Goal: Find specific page/section: Find specific page/section

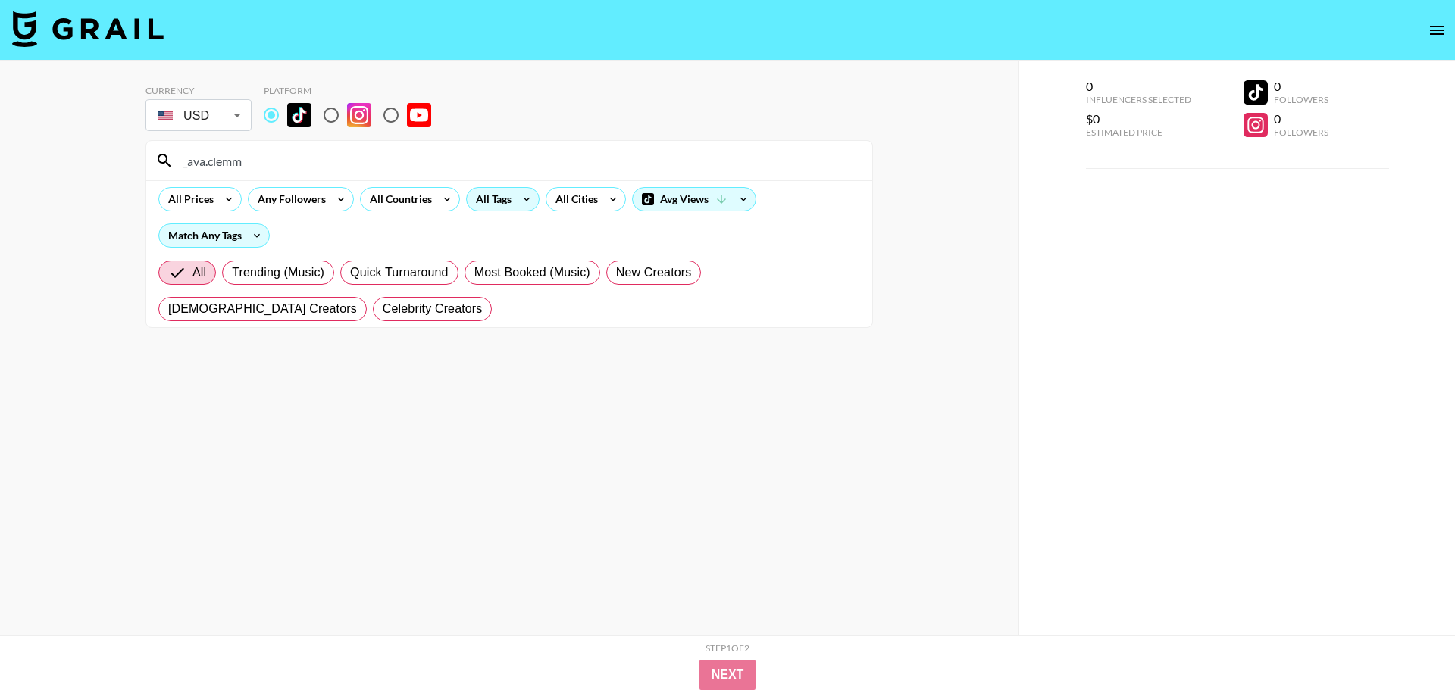
click at [524, 203] on icon at bounding box center [527, 199] width 24 height 23
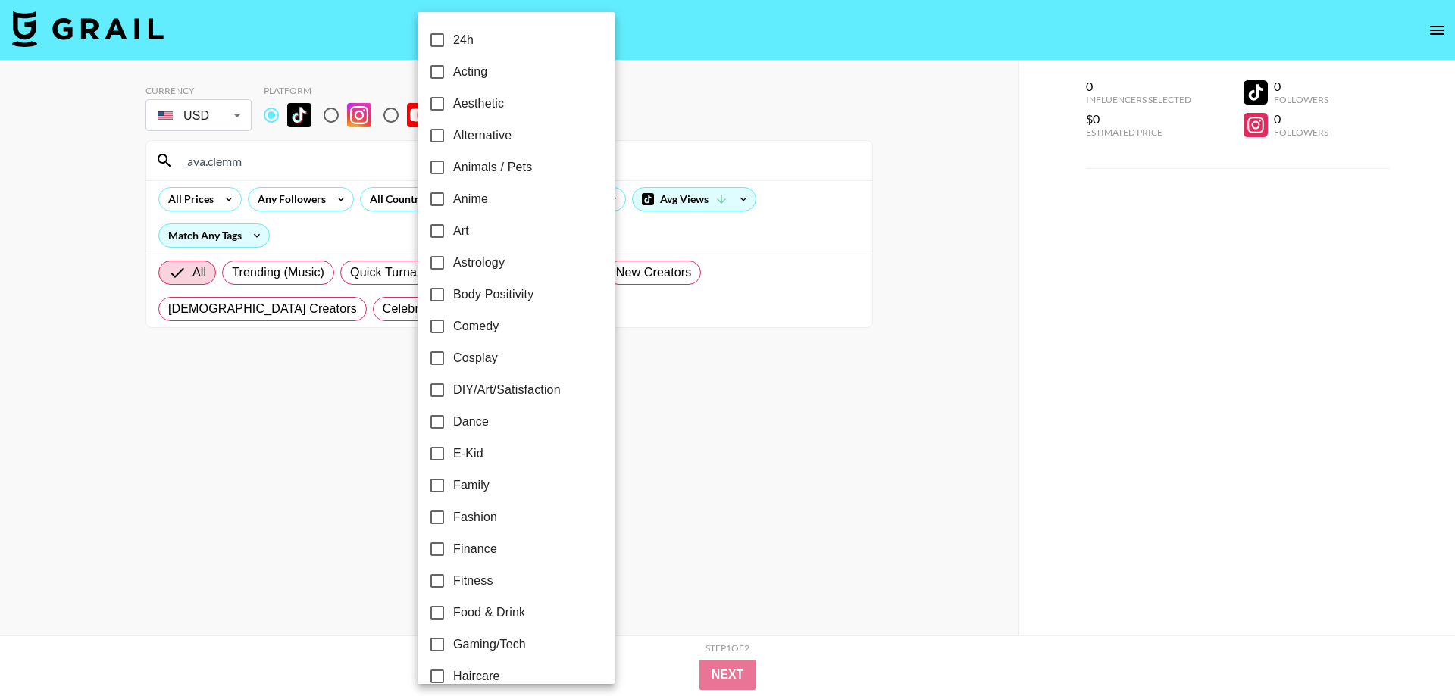
scroll to position [518, 0]
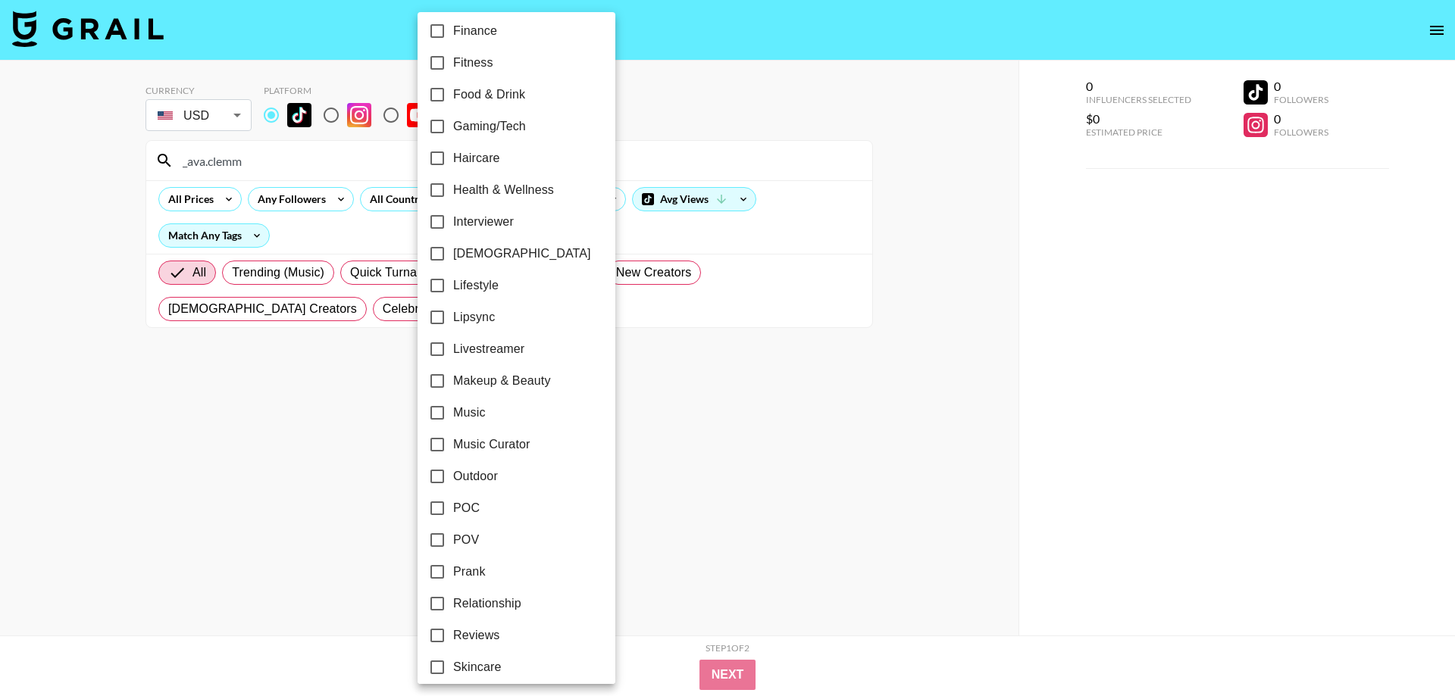
click at [1016, 419] on div at bounding box center [727, 348] width 1455 height 696
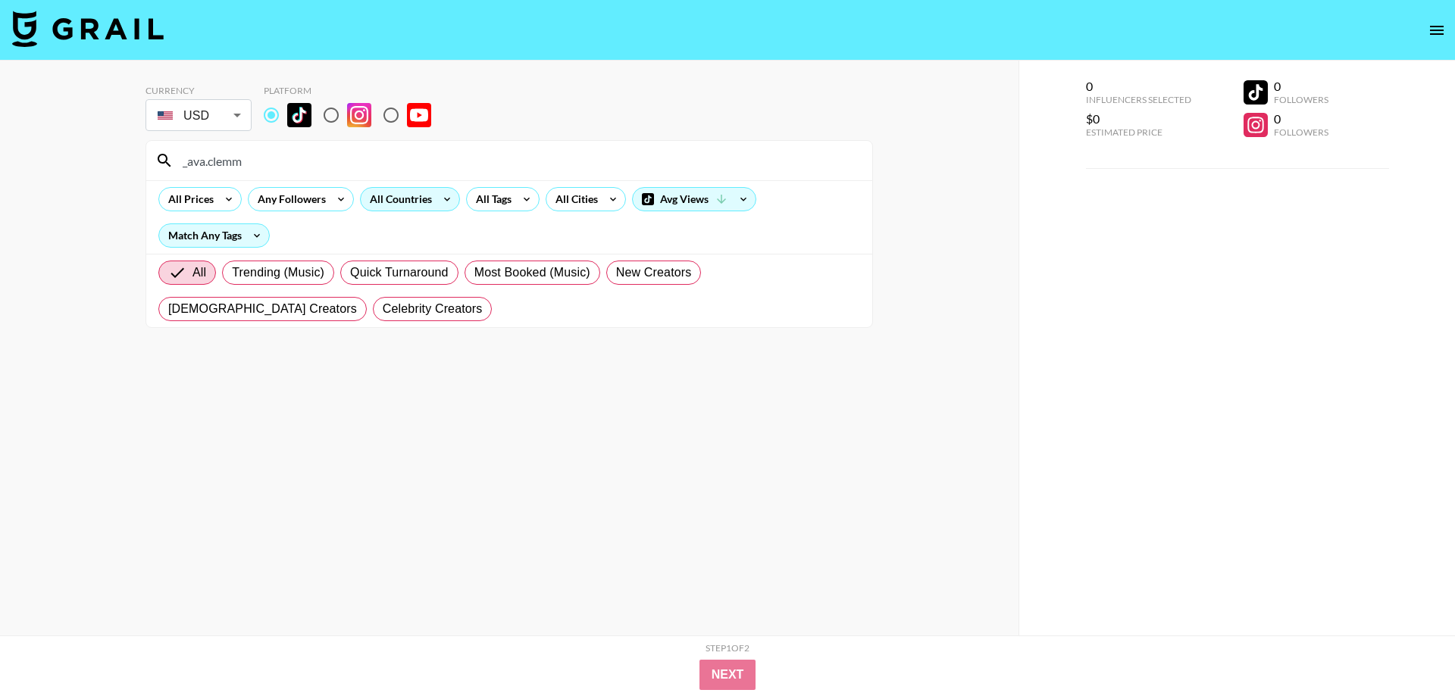
click at [417, 194] on div "All Countries" at bounding box center [398, 199] width 74 height 23
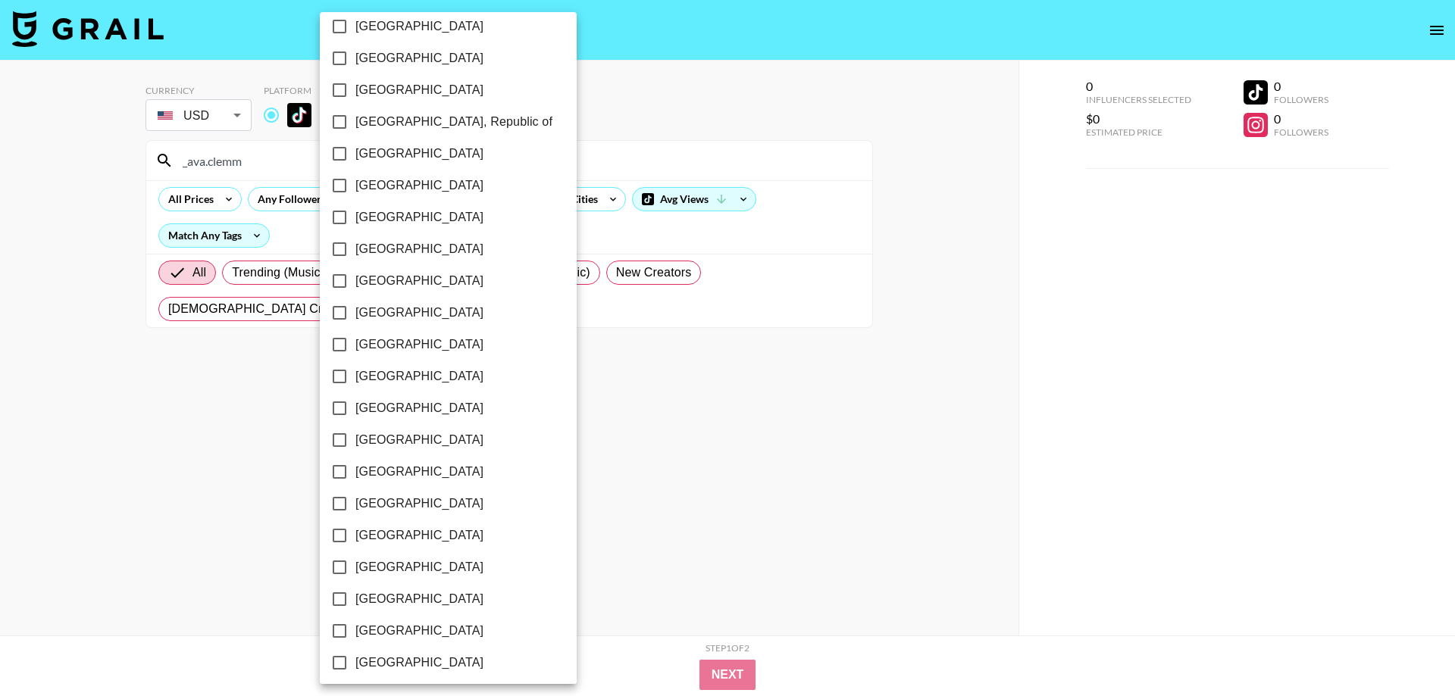
scroll to position [1071, 0]
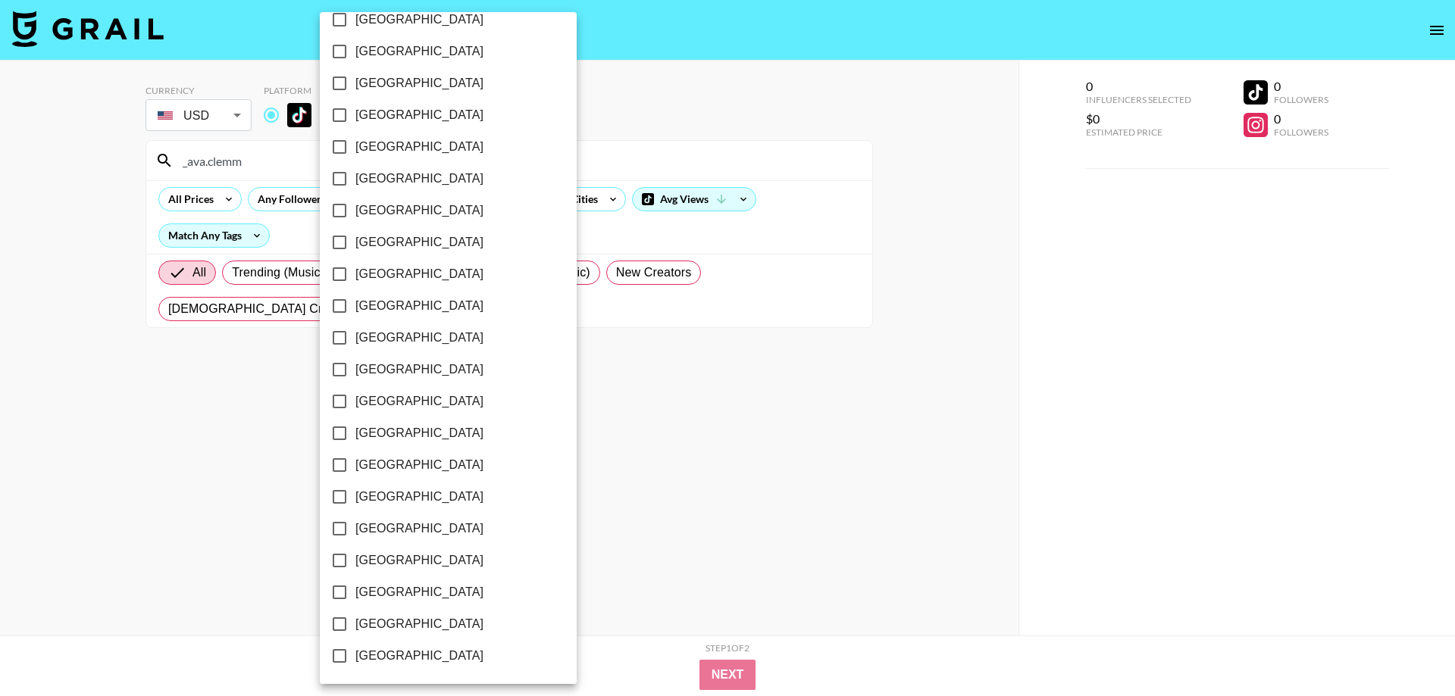
click at [413, 624] on span "[GEOGRAPHIC_DATA]" at bounding box center [419, 624] width 128 height 18
click at [355, 624] on input "[GEOGRAPHIC_DATA]" at bounding box center [340, 625] width 32 height 32
checkbox input "true"
click at [693, 417] on div at bounding box center [727, 348] width 1455 height 696
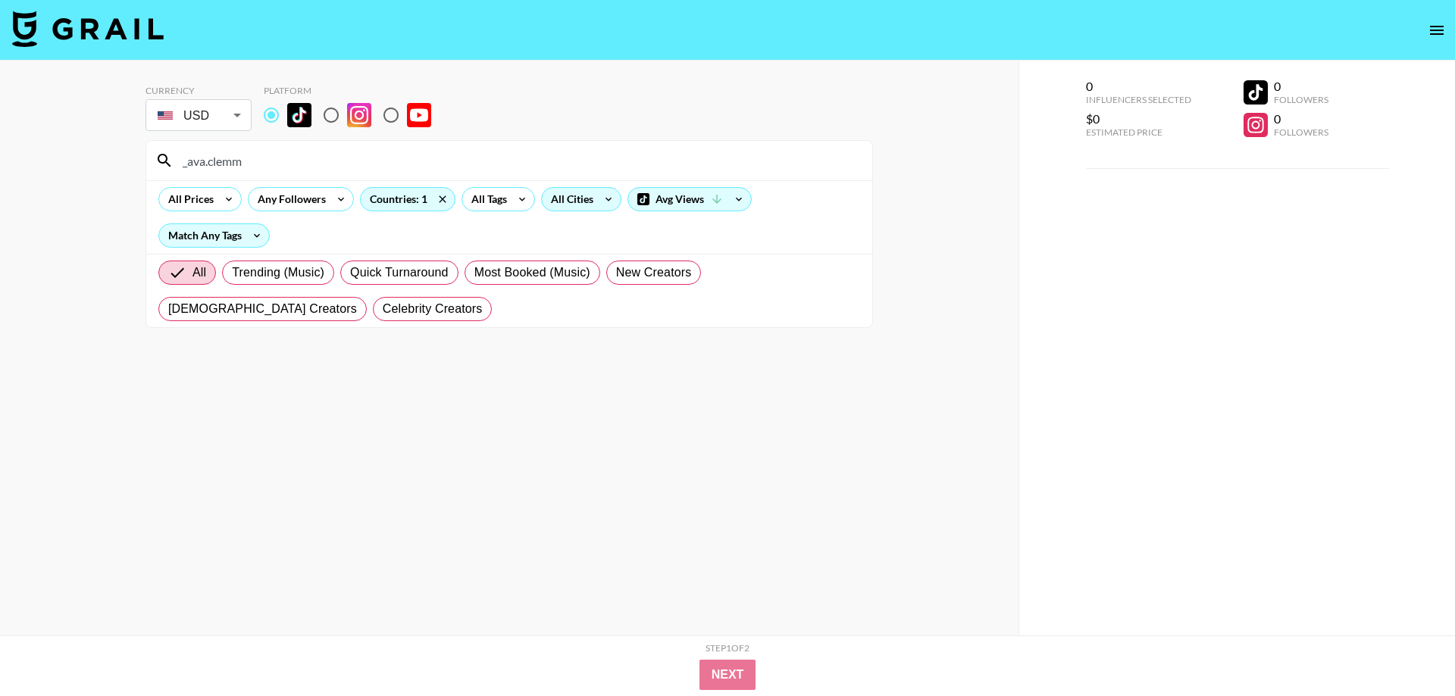
click at [587, 204] on div "All Cities" at bounding box center [569, 199] width 55 height 23
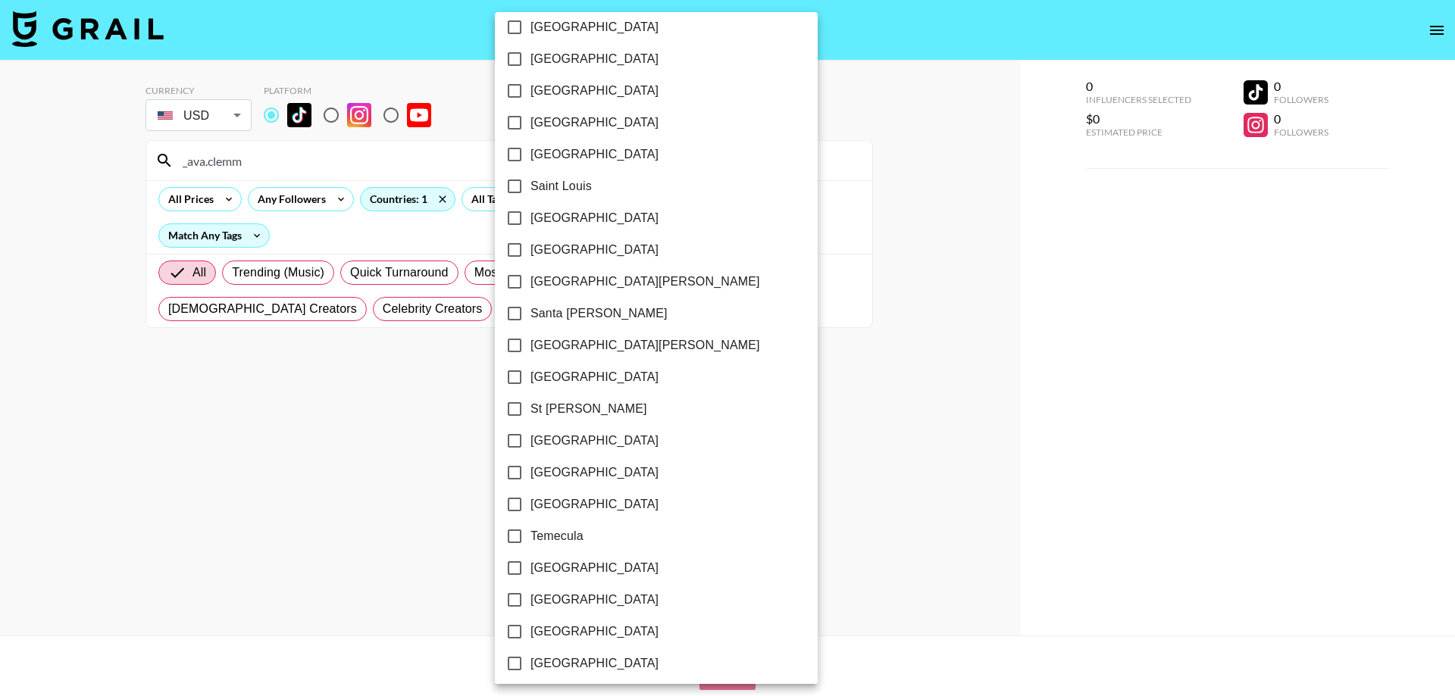
scroll to position [1987, 0]
click at [574, 597] on label "[GEOGRAPHIC_DATA]" at bounding box center [646, 600] width 295 height 32
click at [530, 597] on input "[GEOGRAPHIC_DATA]" at bounding box center [515, 600] width 32 height 32
checkbox input "true"
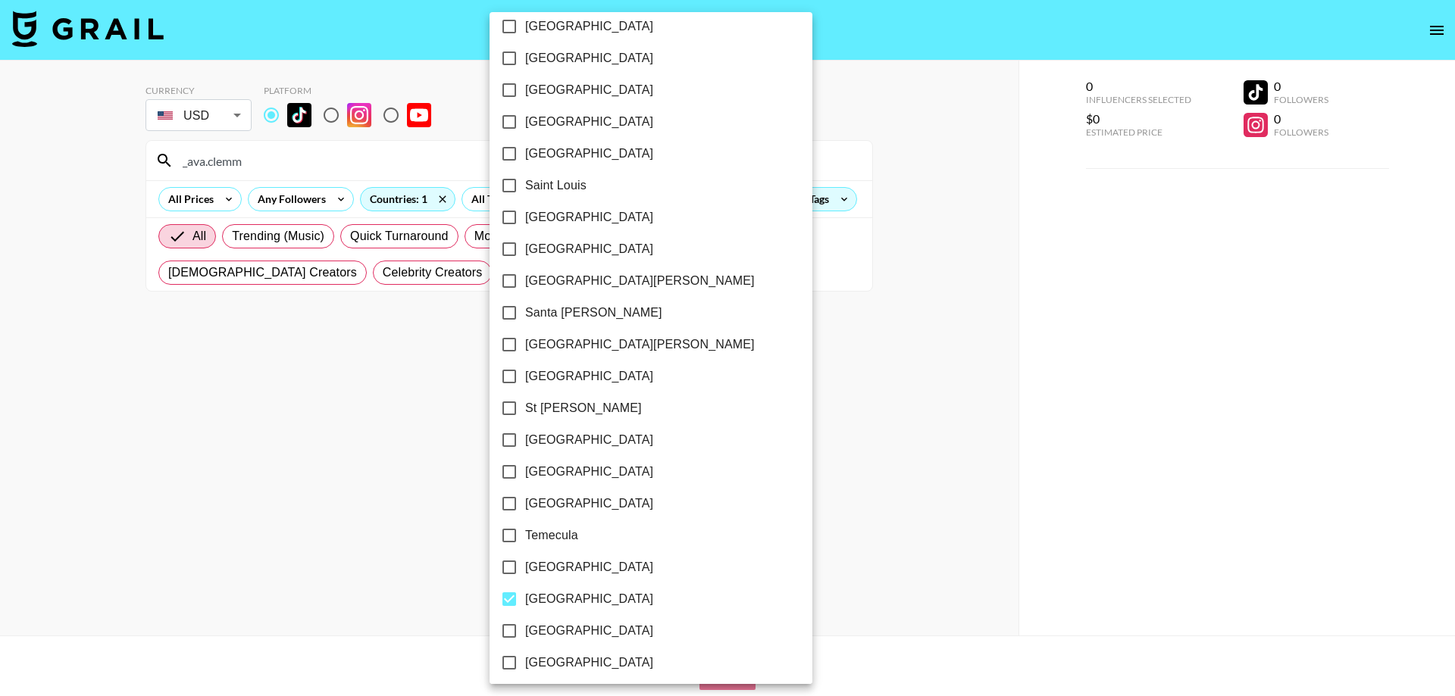
click at [863, 449] on div at bounding box center [727, 348] width 1455 height 696
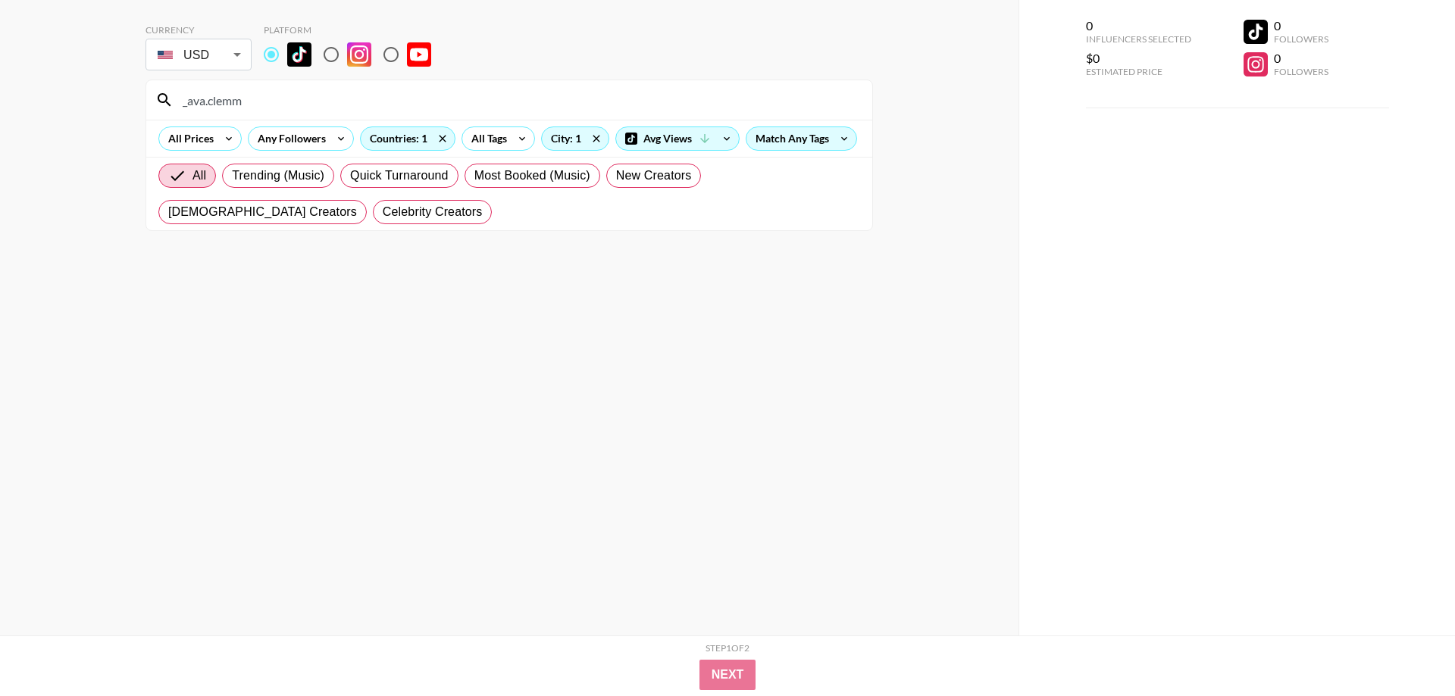
scroll to position [0, 0]
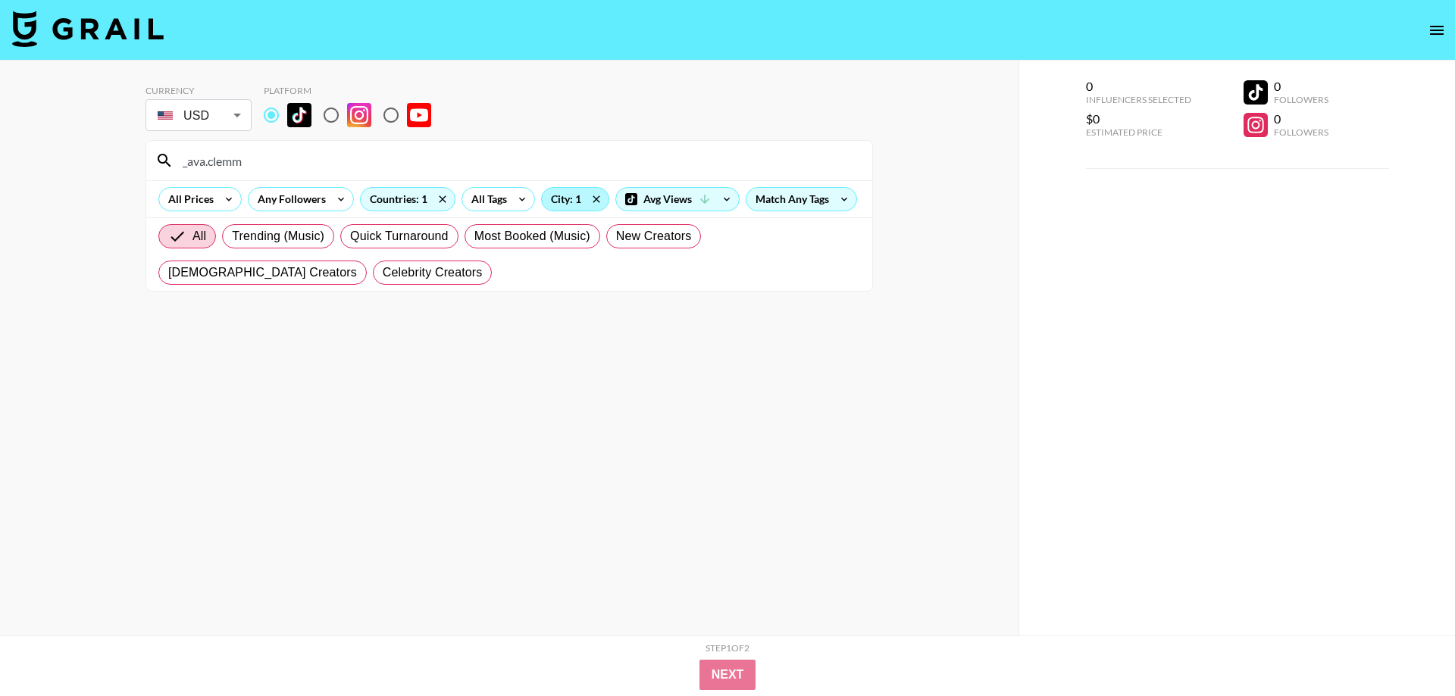
click at [576, 203] on div "City: 1" at bounding box center [575, 199] width 67 height 23
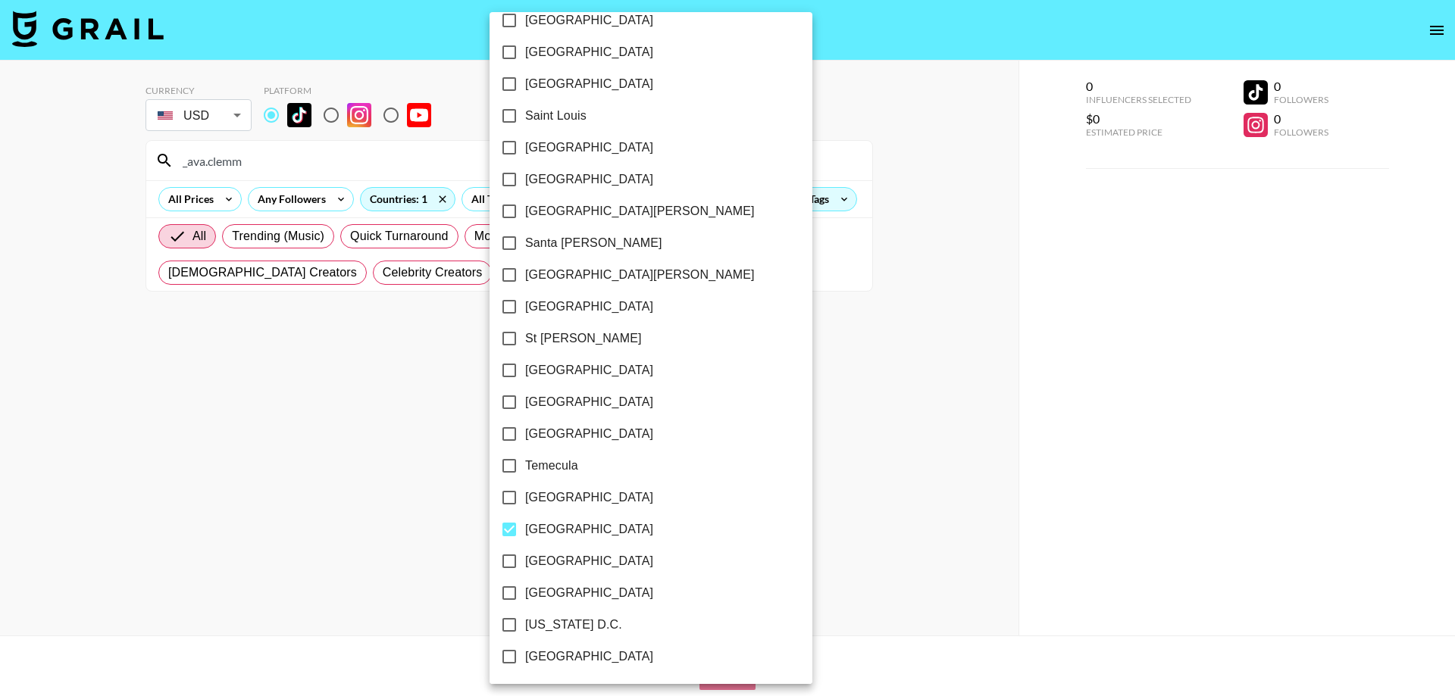
scroll to position [2058, 0]
click at [511, 521] on input "[GEOGRAPHIC_DATA]" at bounding box center [509, 529] width 32 height 32
checkbox input "false"
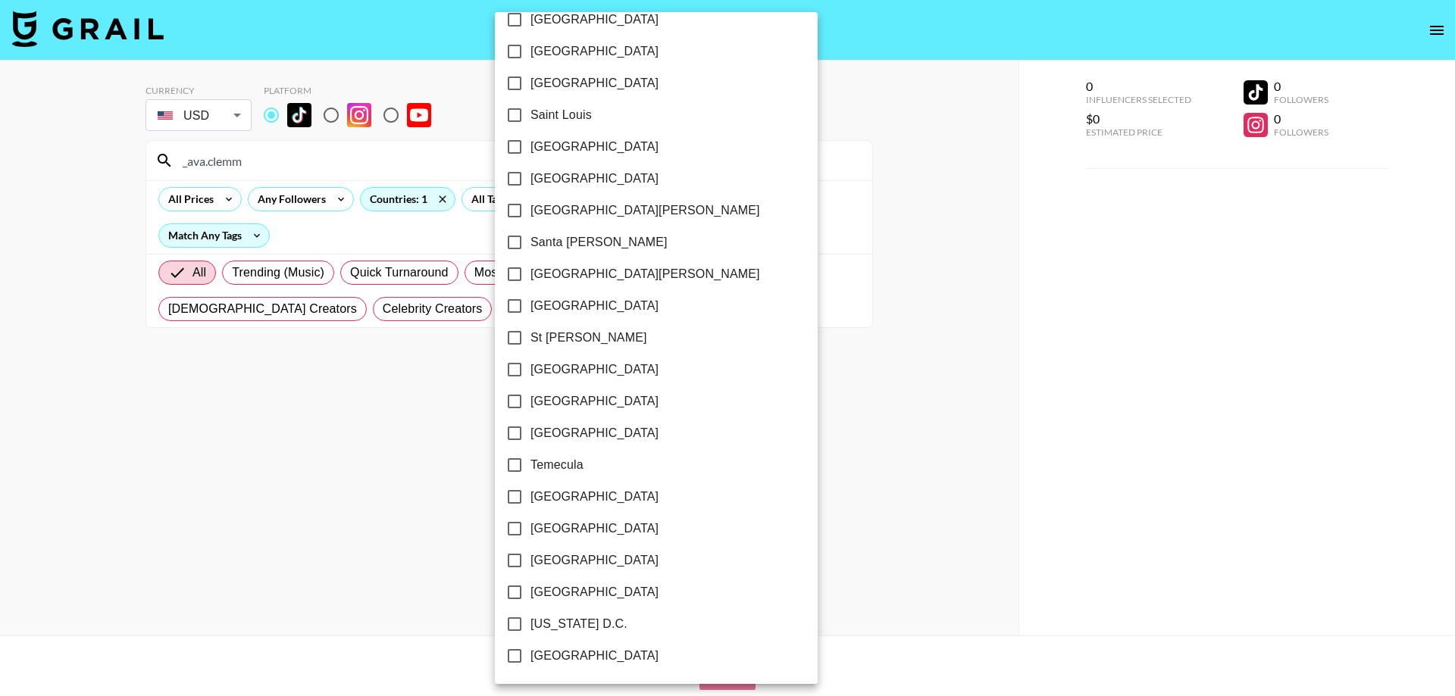
click at [519, 437] on input "[GEOGRAPHIC_DATA]" at bounding box center [515, 434] width 32 height 32
checkbox input "true"
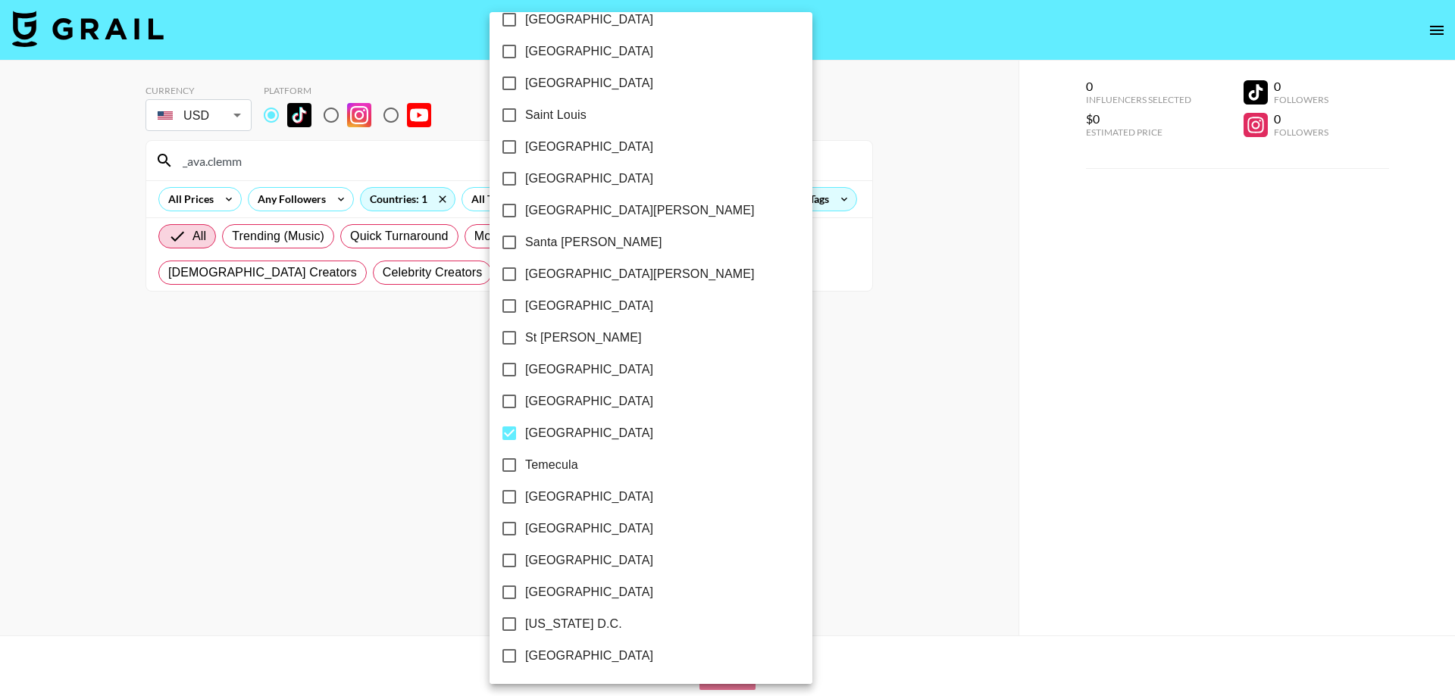
click at [740, 456] on div at bounding box center [727, 348] width 1455 height 696
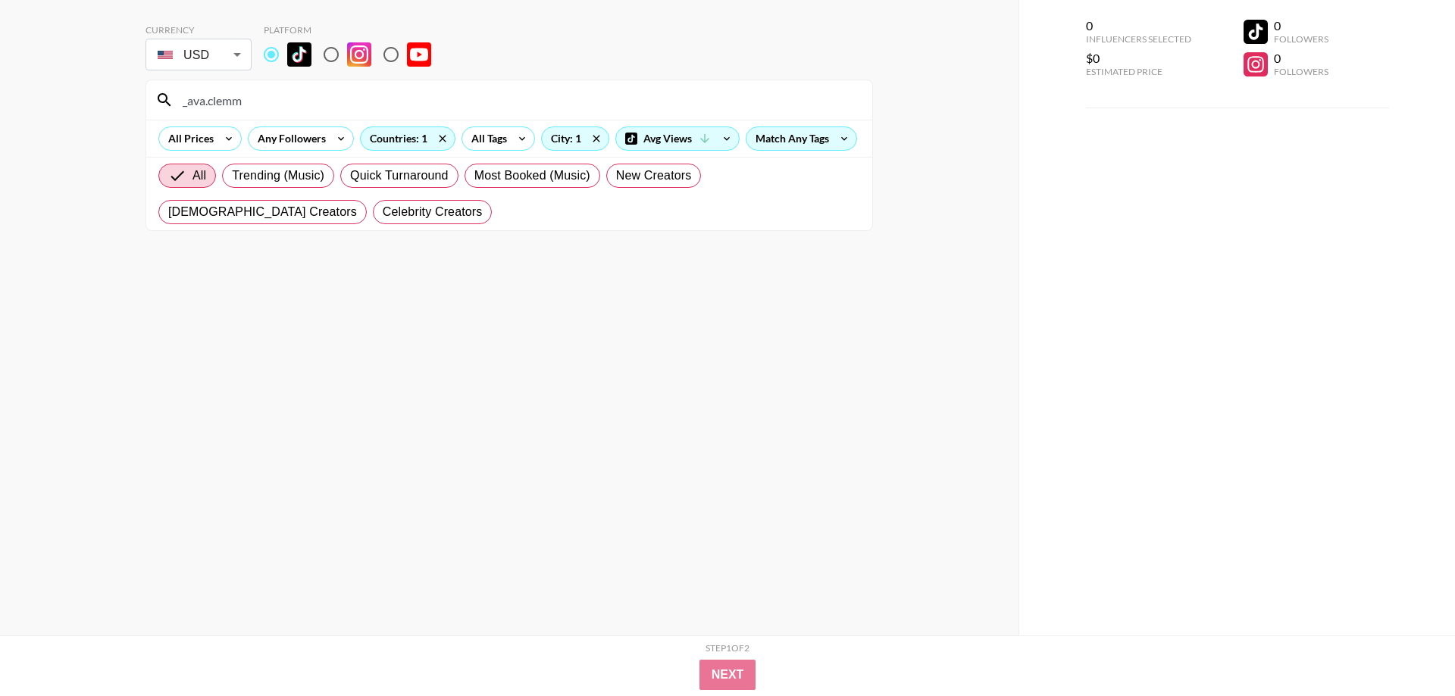
scroll to position [0, 0]
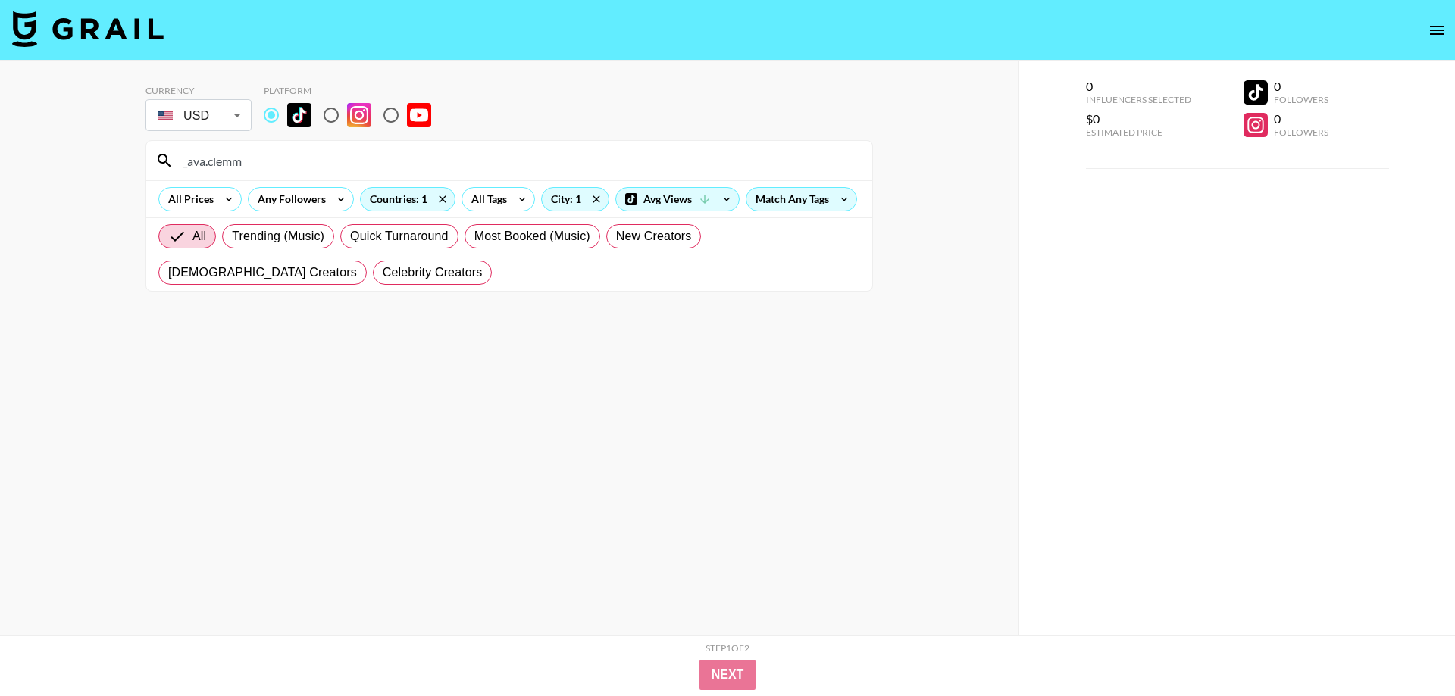
click at [261, 159] on input "_ava.clemm" at bounding box center [519, 161] width 690 height 24
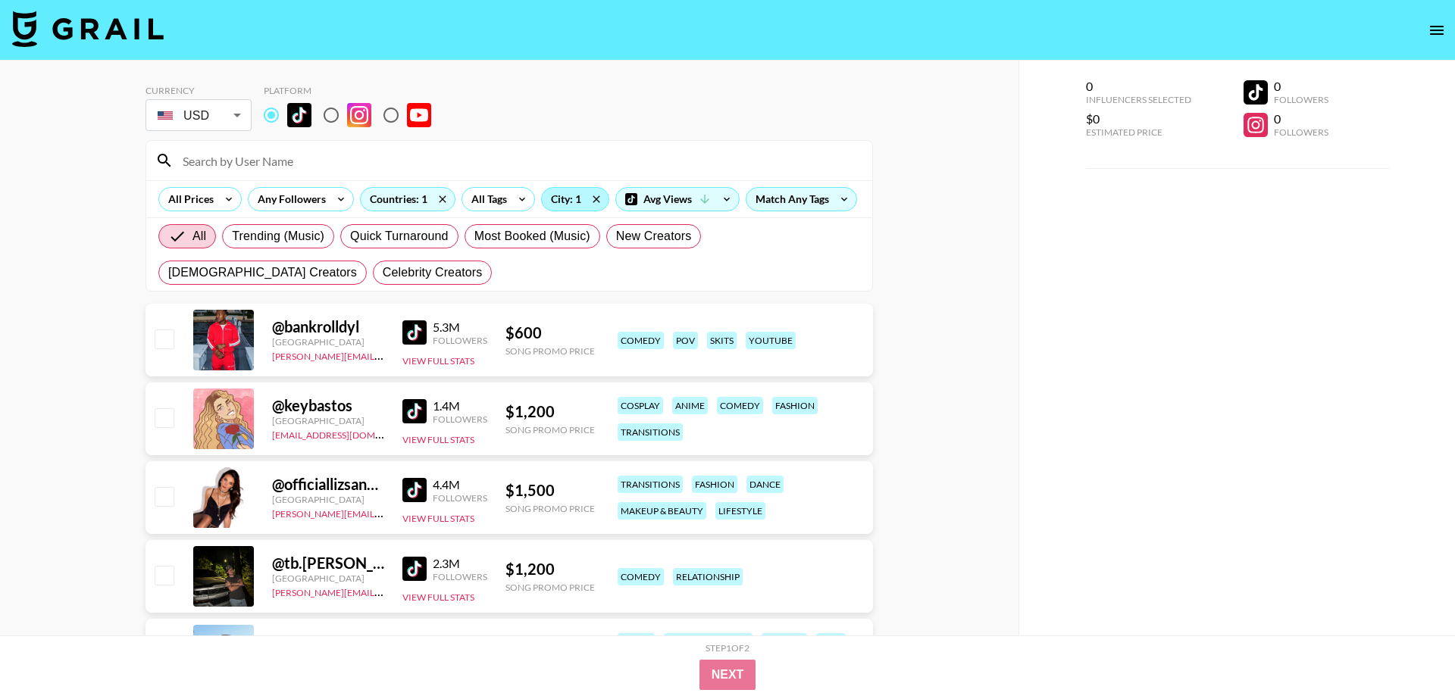
click at [581, 208] on div "City: 1" at bounding box center [575, 199] width 67 height 23
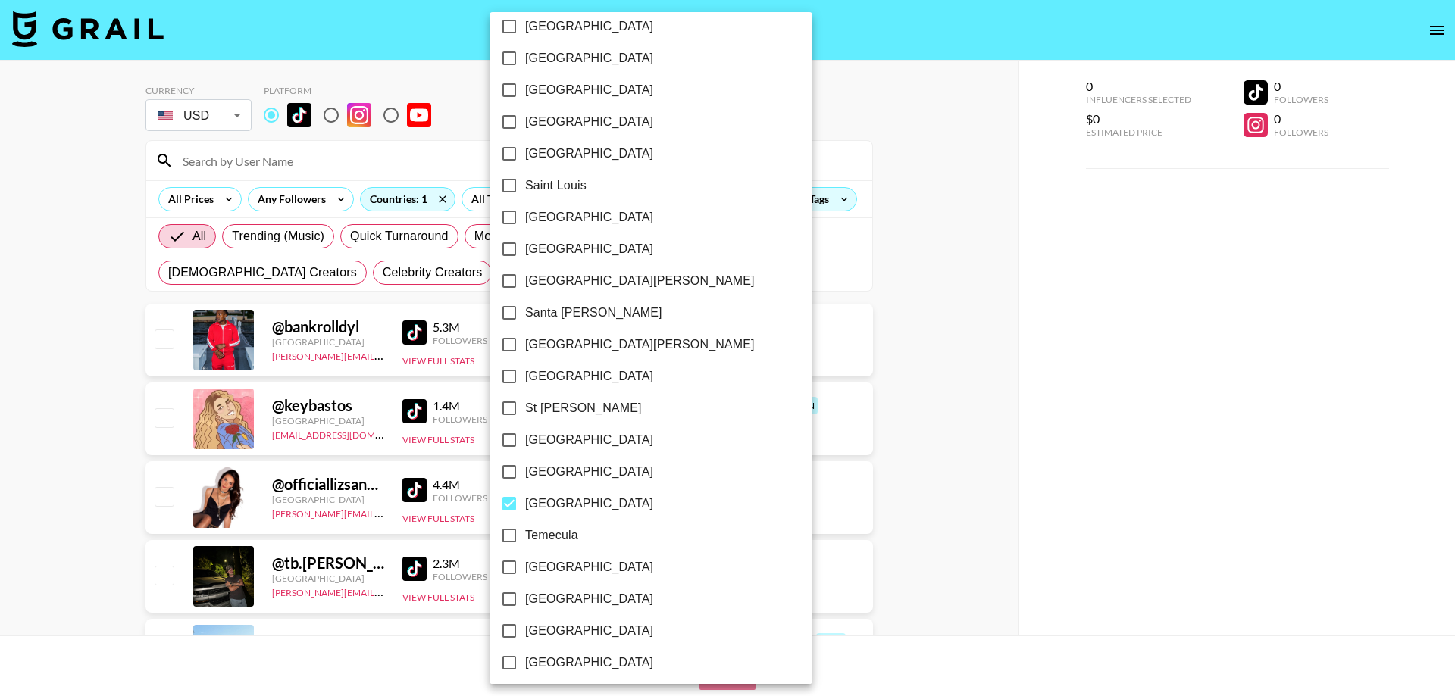
scroll to position [2058, 0]
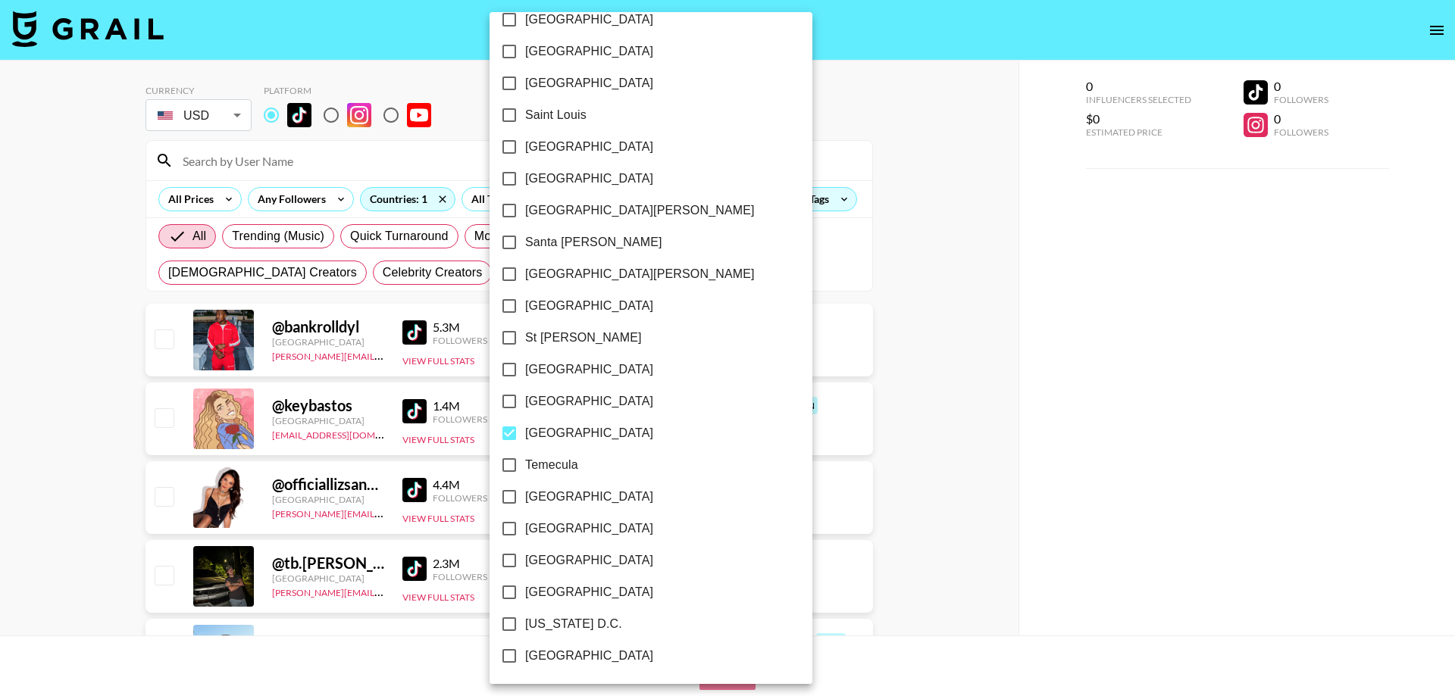
click at [983, 419] on div at bounding box center [727, 348] width 1455 height 696
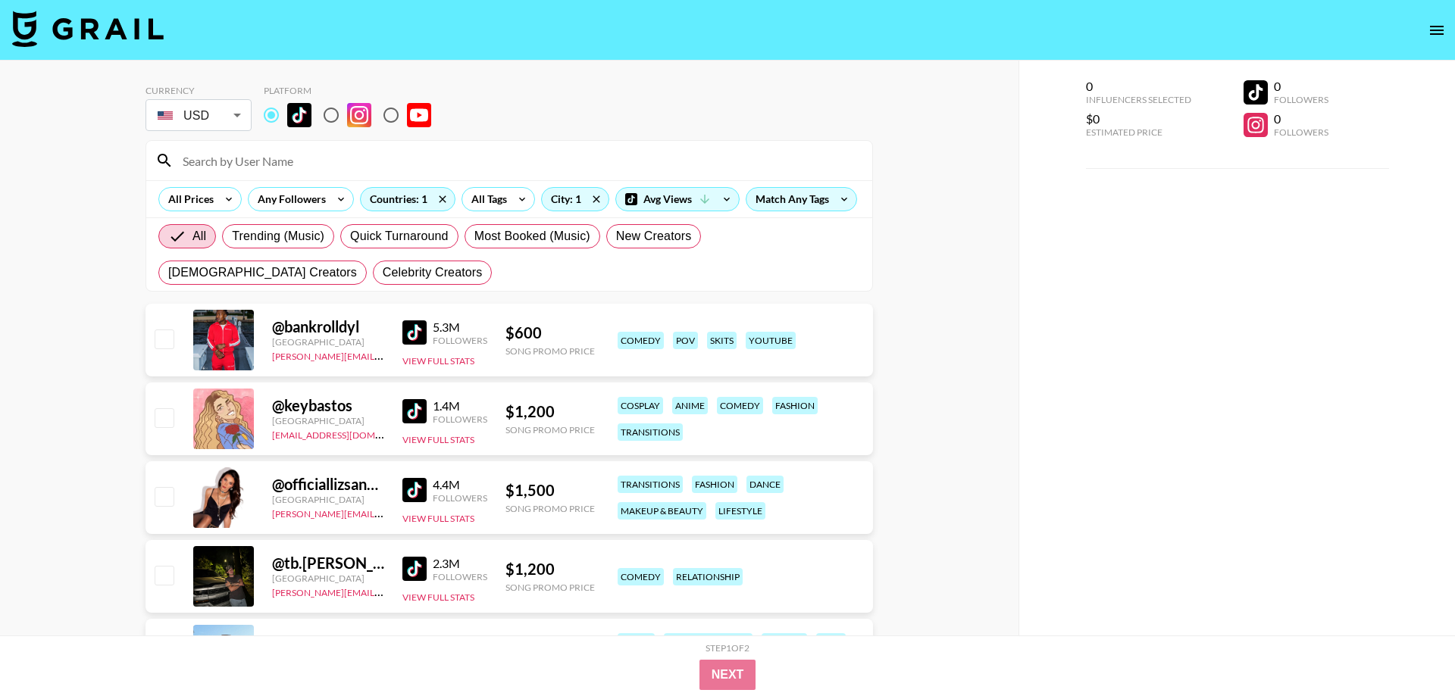
click at [415, 338] on img at bounding box center [414, 333] width 24 height 24
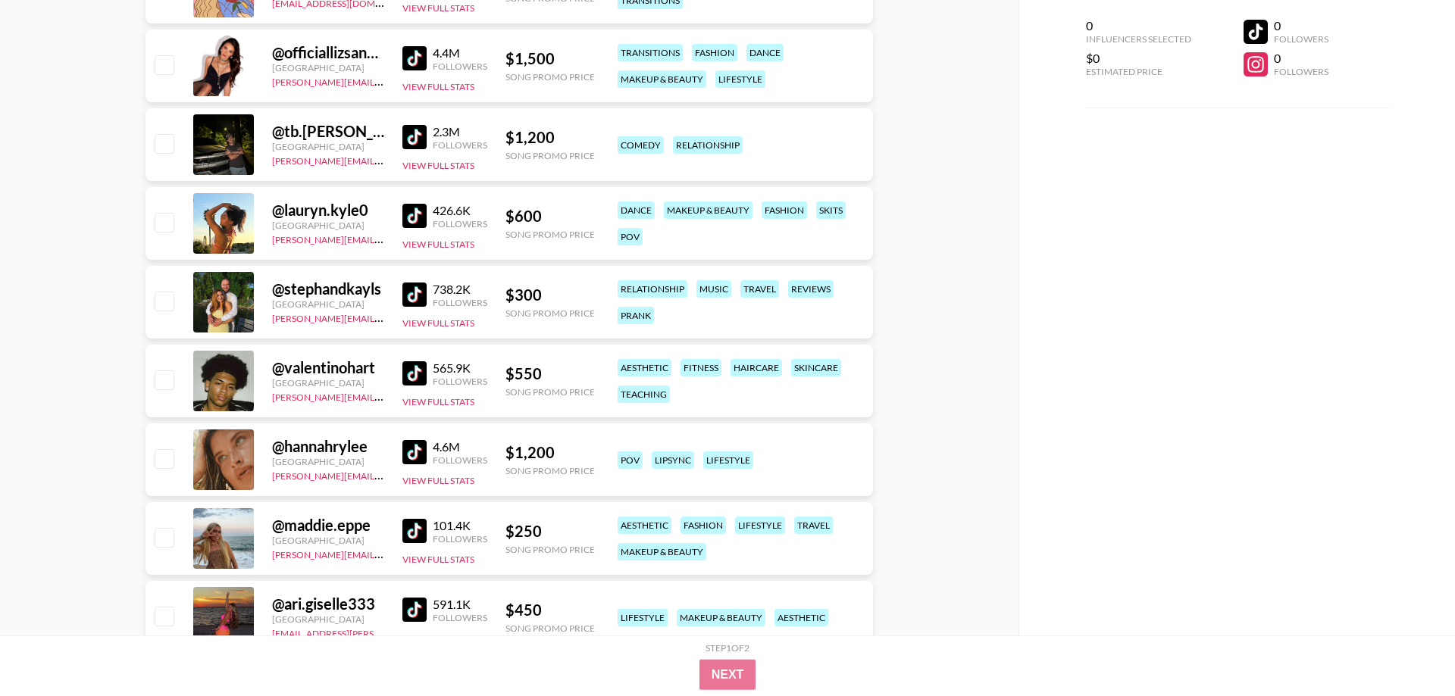
scroll to position [464, 0]
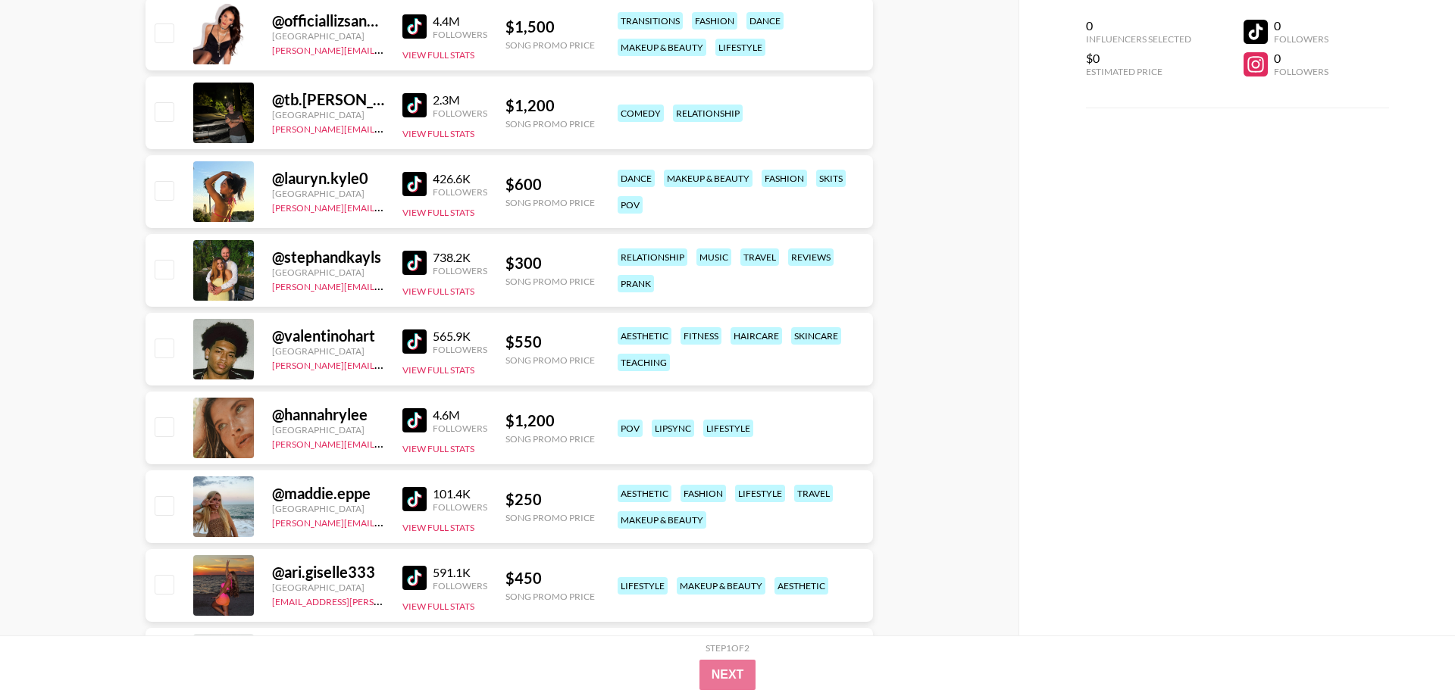
drag, startPoint x: 411, startPoint y: 333, endPoint x: 438, endPoint y: 349, distance: 31.6
